Goal: Transaction & Acquisition: Purchase product/service

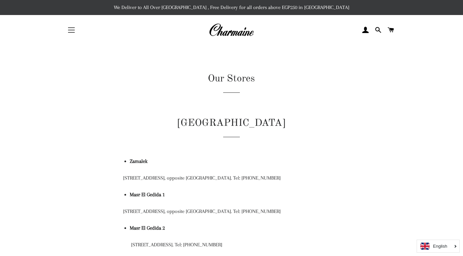
click at [71, 29] on button "Site navigation" at bounding box center [71, 30] width 17 height 17
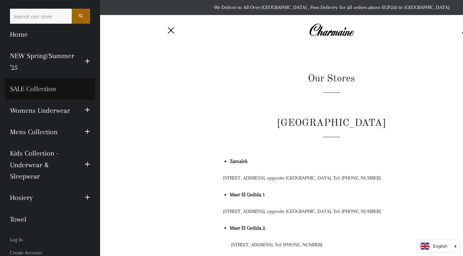
click at [55, 93] on link "SALE Collection" at bounding box center [50, 88] width 90 height 21
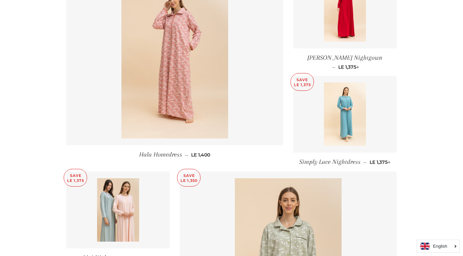
scroll to position [691, 0]
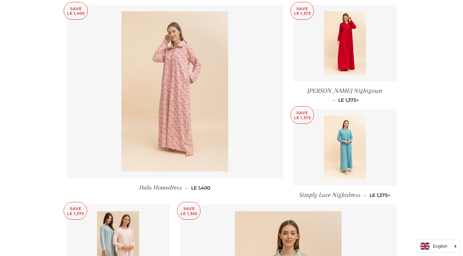
click at [125, 103] on img at bounding box center [174, 91] width 107 height 160
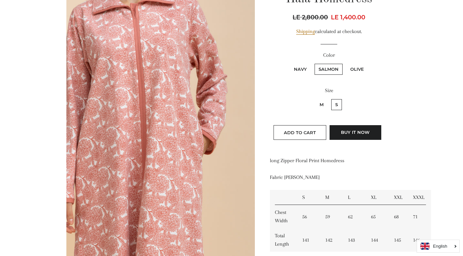
scroll to position [94, 0]
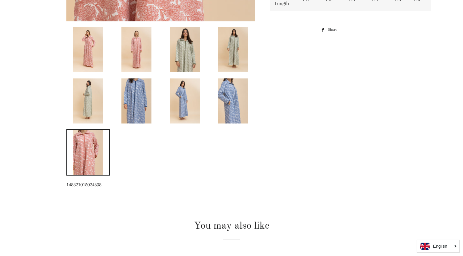
click at [132, 102] on img at bounding box center [136, 100] width 30 height 45
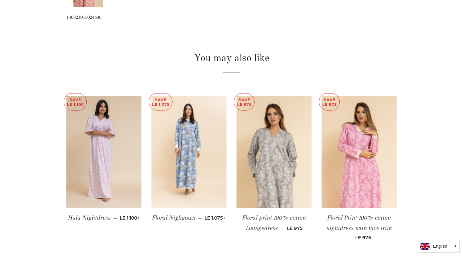
scroll to position [501, 0]
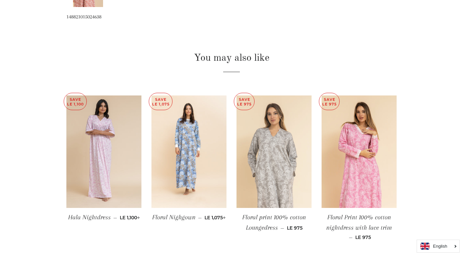
click at [269, 133] on img at bounding box center [273, 151] width 75 height 113
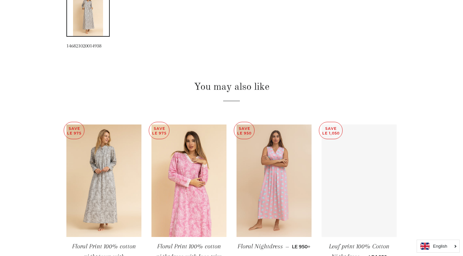
scroll to position [530, 0]
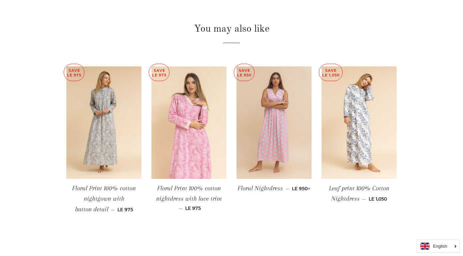
click at [203, 122] on img at bounding box center [188, 122] width 75 height 113
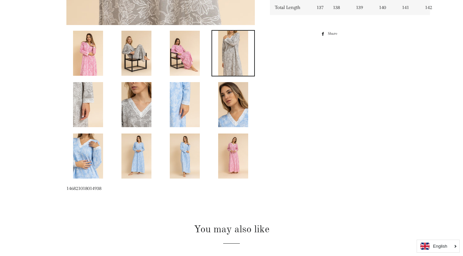
scroll to position [331, 0]
